Goal: Information Seeking & Learning: Learn about a topic

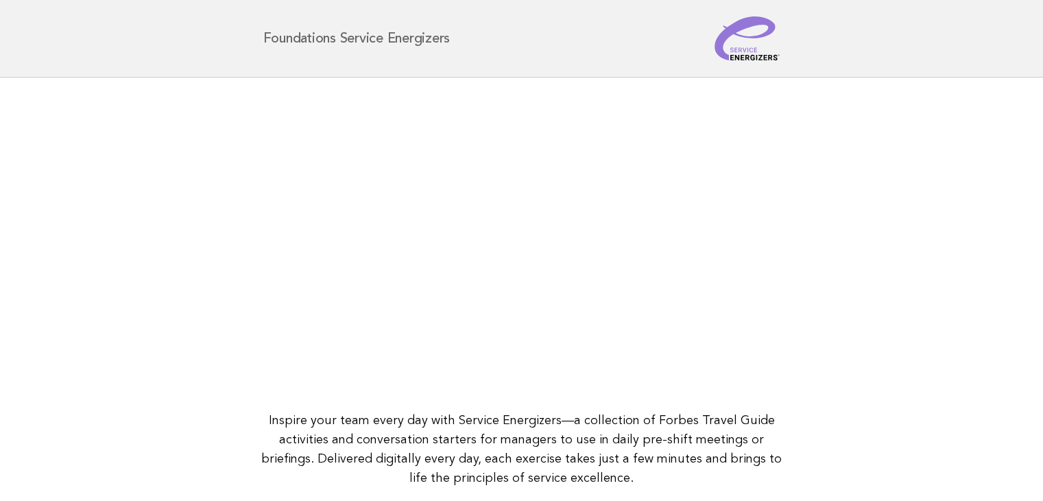
scroll to position [177, 0]
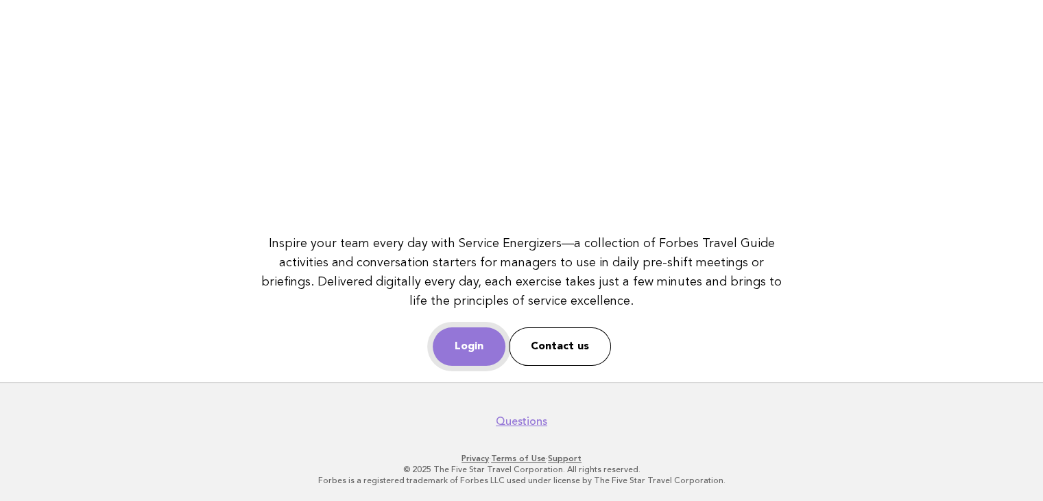
click at [460, 341] on link "Login" at bounding box center [469, 346] width 73 height 38
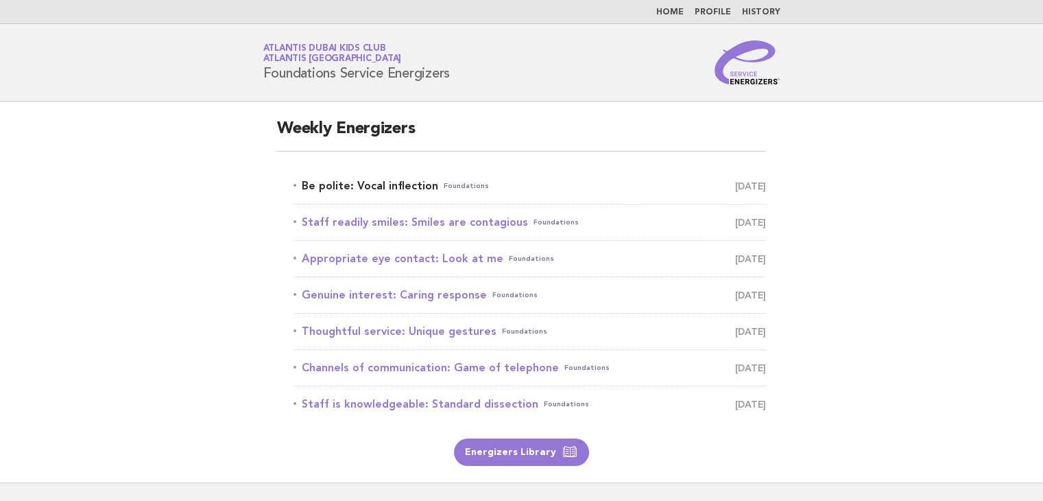
click at [396, 193] on link "Be polite: Vocal inflection Foundations [DATE]" at bounding box center [530, 185] width 473 height 19
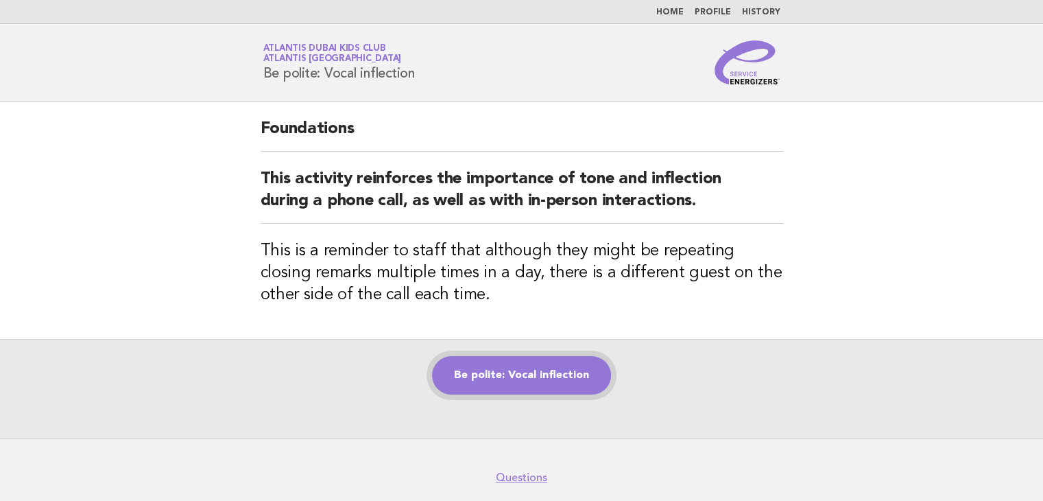
click at [560, 369] on link "Be polite: Vocal inflection" at bounding box center [521, 375] width 179 height 38
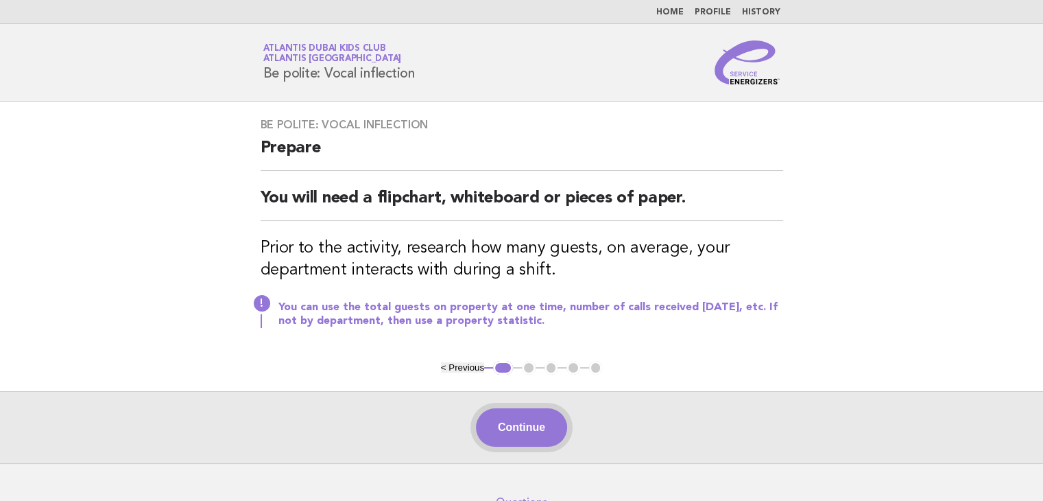
click at [515, 422] on button "Continue" at bounding box center [521, 427] width 91 height 38
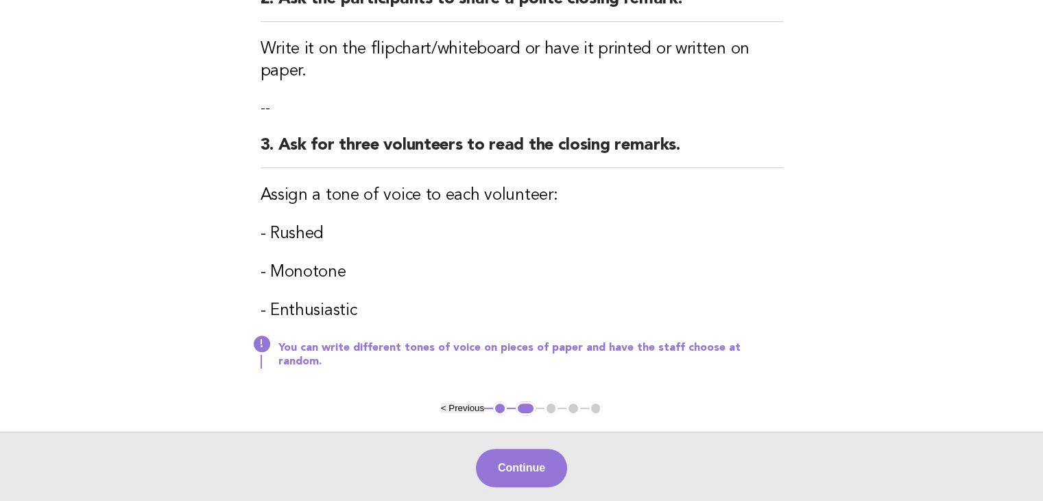
scroll to position [412, 0]
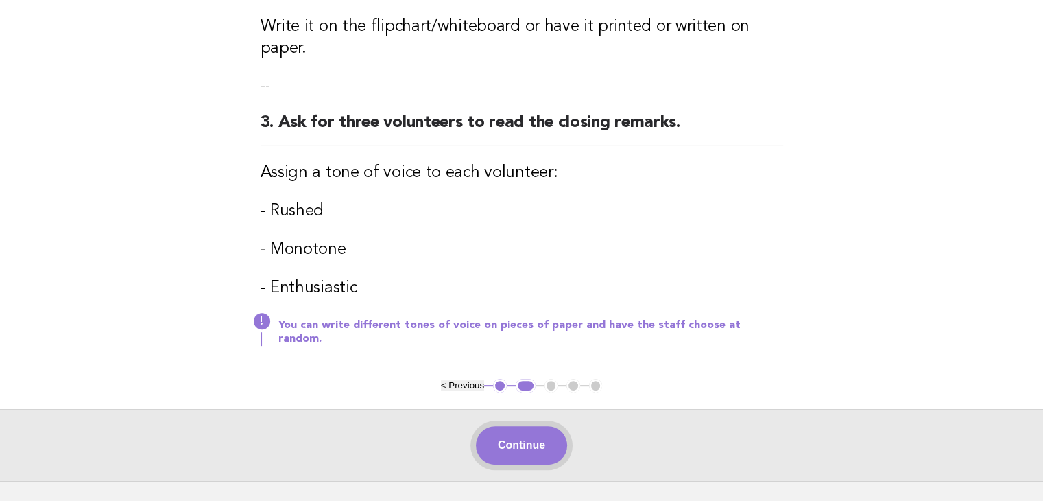
click at [543, 426] on button "Continue" at bounding box center [521, 445] width 91 height 38
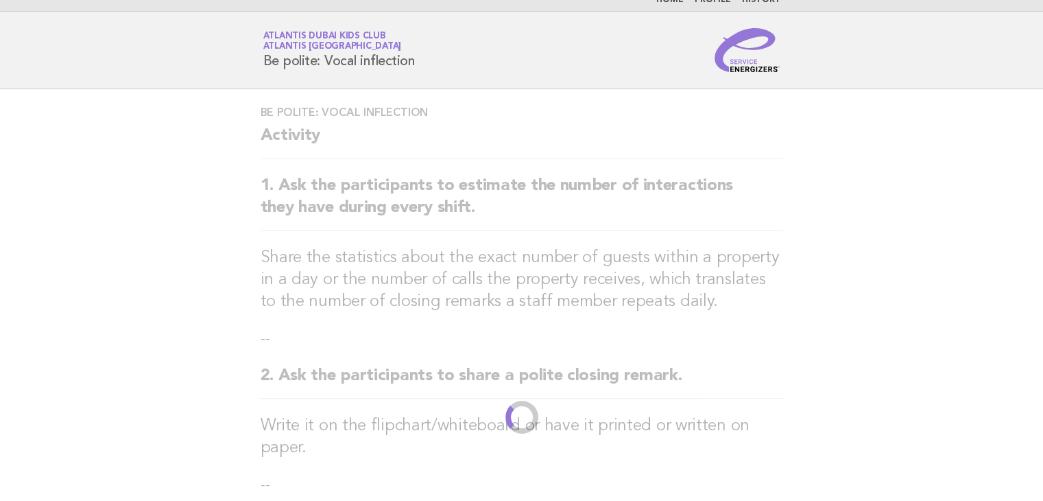
scroll to position [0, 0]
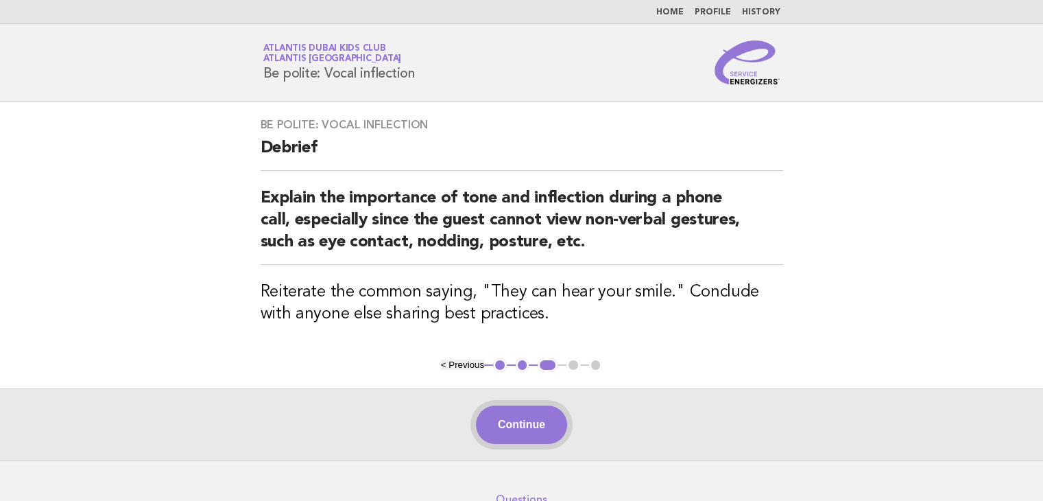
click at [522, 429] on button "Continue" at bounding box center [521, 424] width 91 height 38
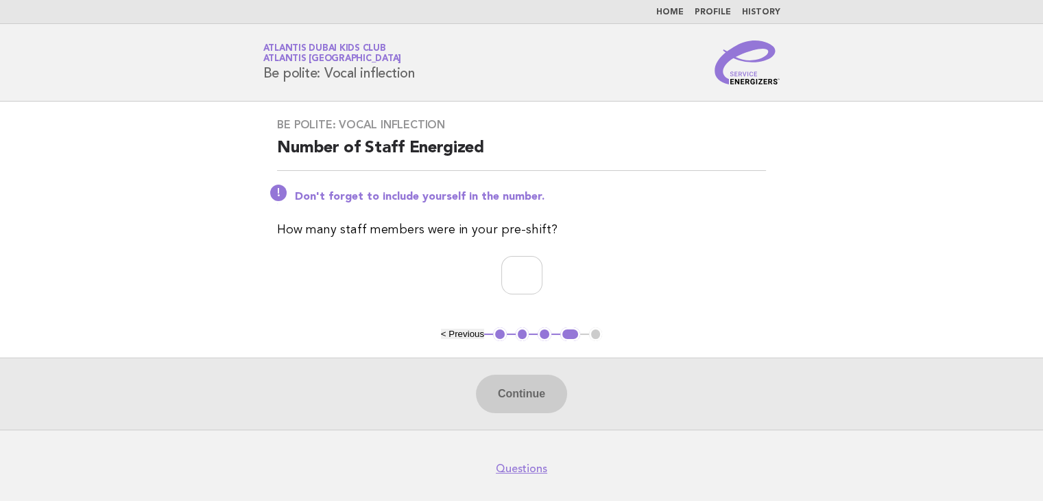
click at [472, 335] on button "< Previous" at bounding box center [462, 334] width 43 height 10
